Goal: Information Seeking & Learning: Learn about a topic

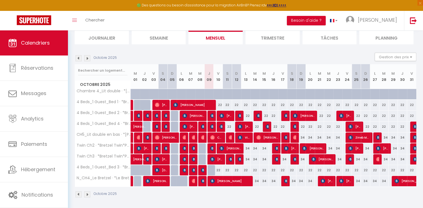
scroll to position [39, 0]
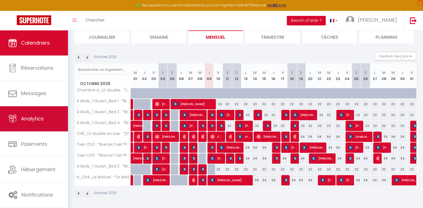
click at [42, 116] on span "Analytics" at bounding box center [32, 118] width 23 height 7
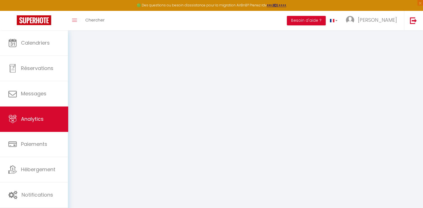
select select "2025"
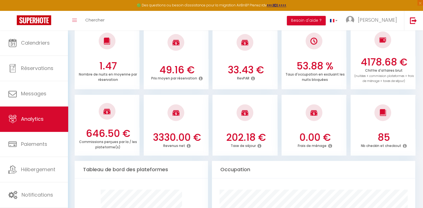
scroll to position [168, 0]
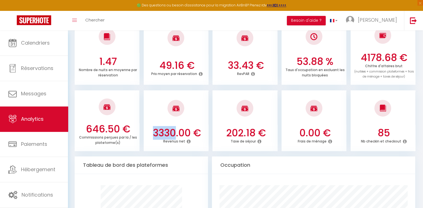
drag, startPoint x: 154, startPoint y: 132, endPoint x: 174, endPoint y: 133, distance: 20.7
click at [174, 133] on h3 "3330.00 €" at bounding box center [177, 133] width 60 height 12
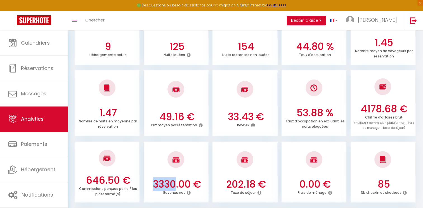
scroll to position [112, 0]
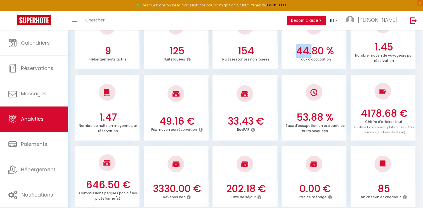
drag, startPoint x: 299, startPoint y: 50, endPoint x: 310, endPoint y: 51, distance: 11.2
click at [310, 51] on h3 "44.80 %" at bounding box center [315, 51] width 60 height 12
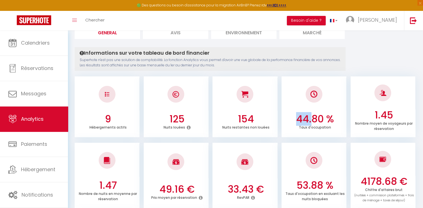
scroll to position [0, 0]
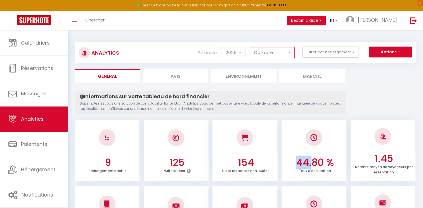
click at [273, 54] on select "[PERSON_NAME] Mars [PERSON_NAME] Juin Juillet Août Septembre Octobre Novembre D…" at bounding box center [271, 52] width 45 height 11
click at [250, 47] on select "[PERSON_NAME] Mars [PERSON_NAME] Juin Juillet Août Septembre Octobre Novembre D…" at bounding box center [271, 52] width 45 height 11
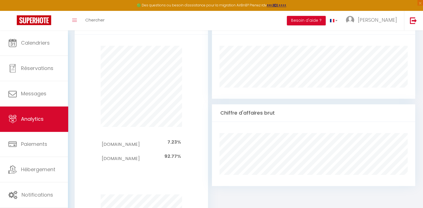
scroll to position [223, 0]
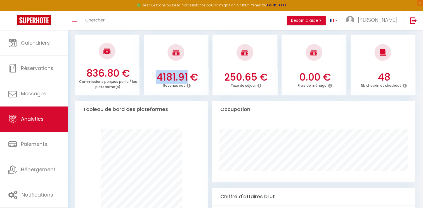
drag, startPoint x: 155, startPoint y: 79, endPoint x: 188, endPoint y: 80, distance: 32.4
click at [188, 80] on h3 "4181.91 €" at bounding box center [177, 78] width 60 height 12
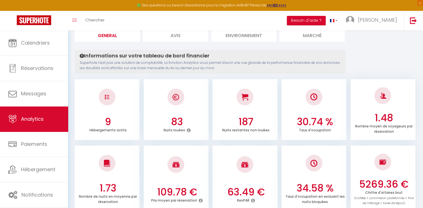
scroll to position [0, 0]
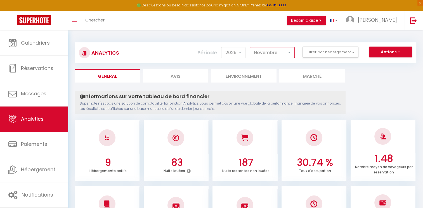
click at [273, 55] on select "[PERSON_NAME] Mars [PERSON_NAME] Juin Juillet Août Septembre Octobre Novembre D…" at bounding box center [271, 52] width 45 height 11
select select "12"
click at [250, 47] on select "[PERSON_NAME] Mars [PERSON_NAME] Juin Juillet Août Septembre Octobre Novembre D…" at bounding box center [271, 52] width 45 height 11
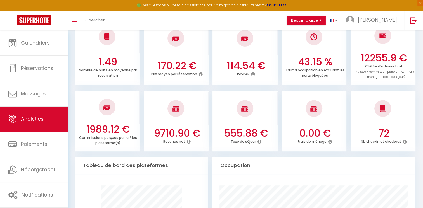
scroll to position [168, 0]
drag, startPoint x: 155, startPoint y: 133, endPoint x: 175, endPoint y: 133, distance: 19.8
click at [175, 133] on h3 "9710.90 €" at bounding box center [177, 133] width 60 height 12
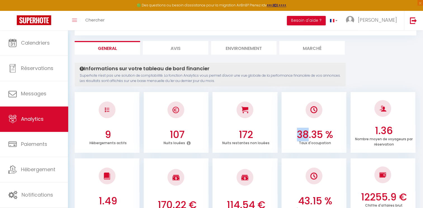
drag, startPoint x: 299, startPoint y: 134, endPoint x: 308, endPoint y: 135, distance: 9.5
click at [308, 135] on h3 "38.35 %" at bounding box center [315, 135] width 60 height 12
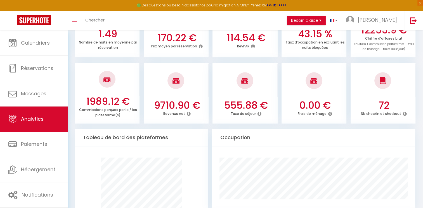
scroll to position [196, 0]
